Goal: Navigation & Orientation: Understand site structure

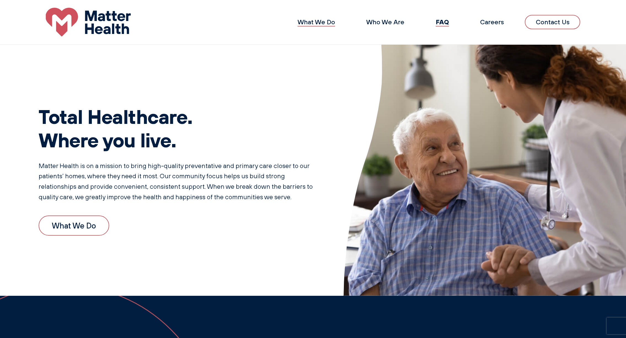
click at [327, 23] on link "What We Do" at bounding box center [317, 22] width 38 height 8
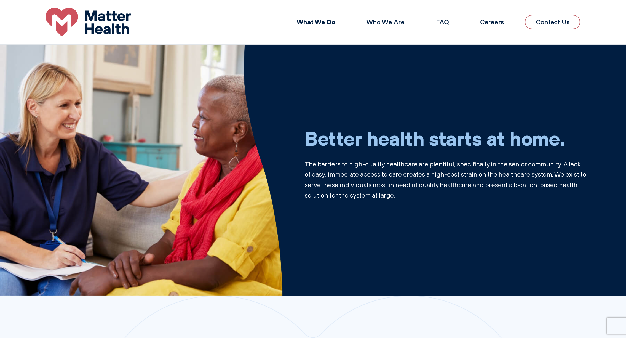
click at [400, 22] on link "Who We Are" at bounding box center [385, 22] width 38 height 8
